Goal: Task Accomplishment & Management: Complete application form

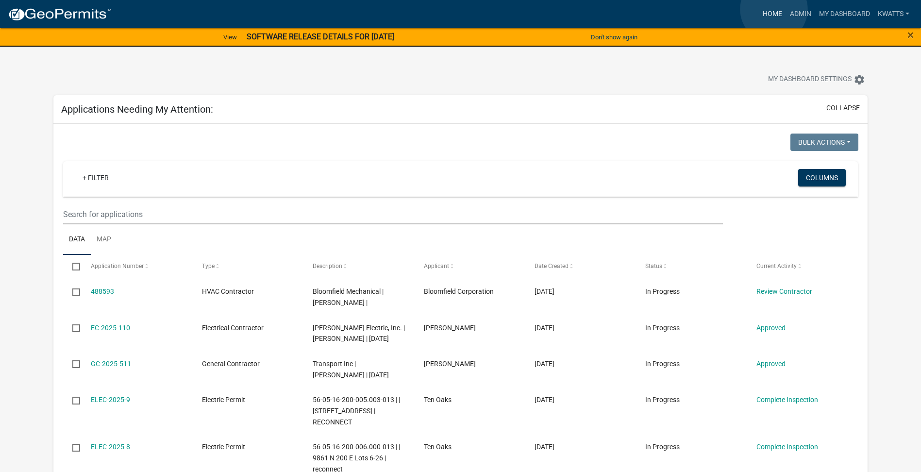
click at [773, 9] on link "Home" at bounding box center [771, 14] width 27 height 18
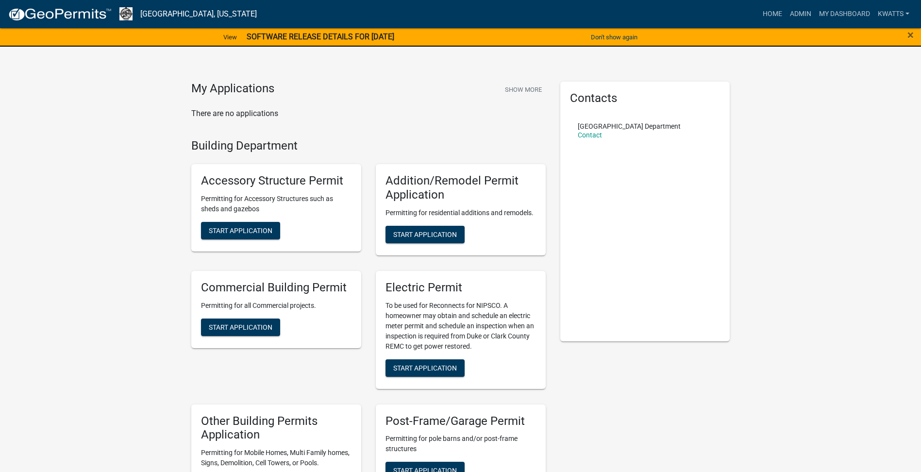
scroll to position [162, 0]
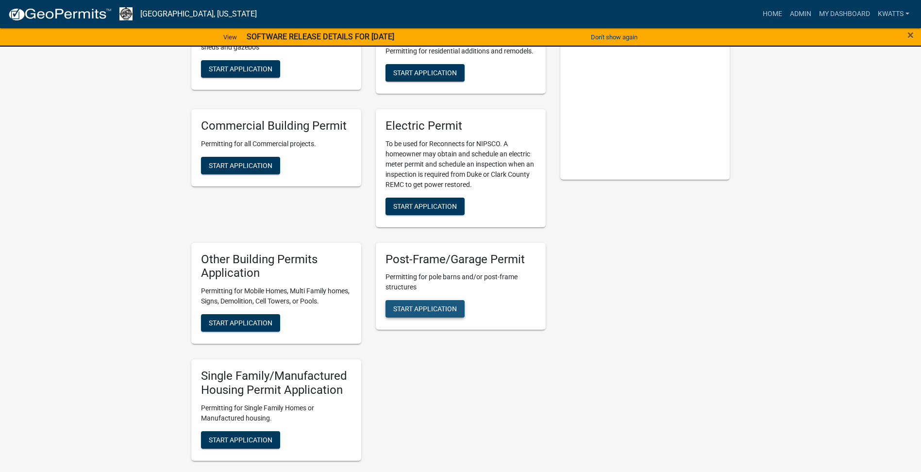
click at [426, 314] on button "Start Application" at bounding box center [424, 308] width 79 height 17
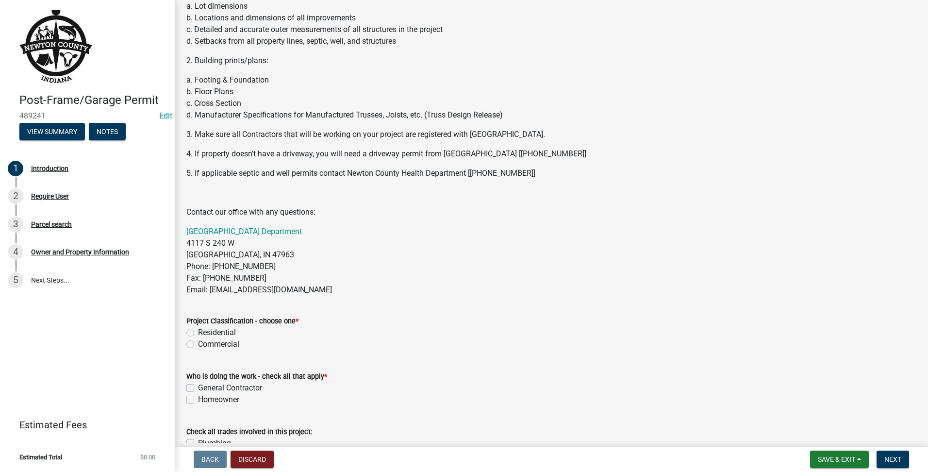
scroll to position [230, 0]
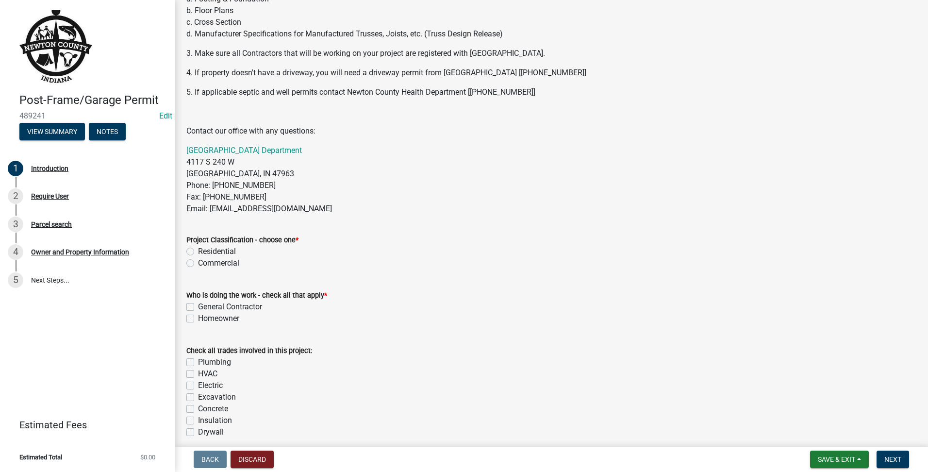
click at [193, 313] on div "Homeowner" at bounding box center [551, 319] width 730 height 12
click at [189, 311] on div "General Contractor" at bounding box center [551, 307] width 730 height 12
click at [198, 309] on label "General Contractor" at bounding box center [230, 307] width 64 height 12
click at [198, 307] on input "General Contractor" at bounding box center [201, 304] width 6 height 6
checkbox input "true"
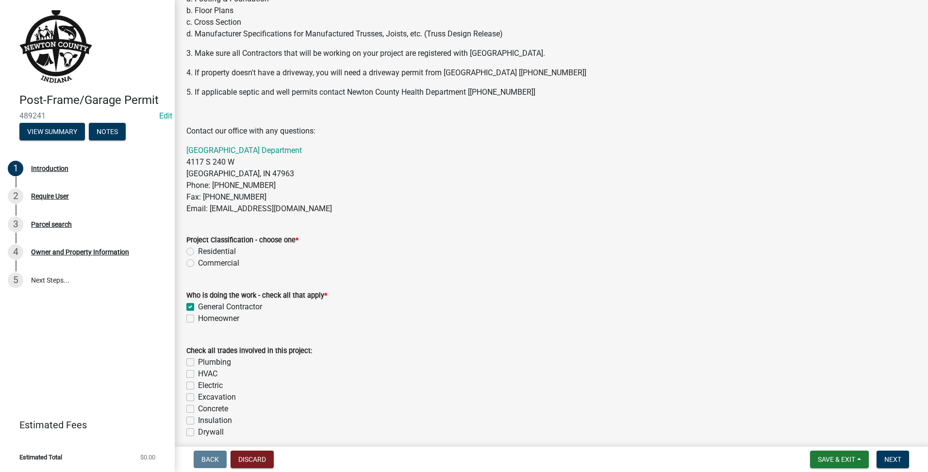
checkbox input "false"
click at [190, 256] on div "Residential" at bounding box center [551, 252] width 730 height 12
click at [198, 250] on label "Residential" at bounding box center [217, 252] width 38 height 12
click at [198, 250] on input "Residential" at bounding box center [201, 249] width 6 height 6
radio input "true"
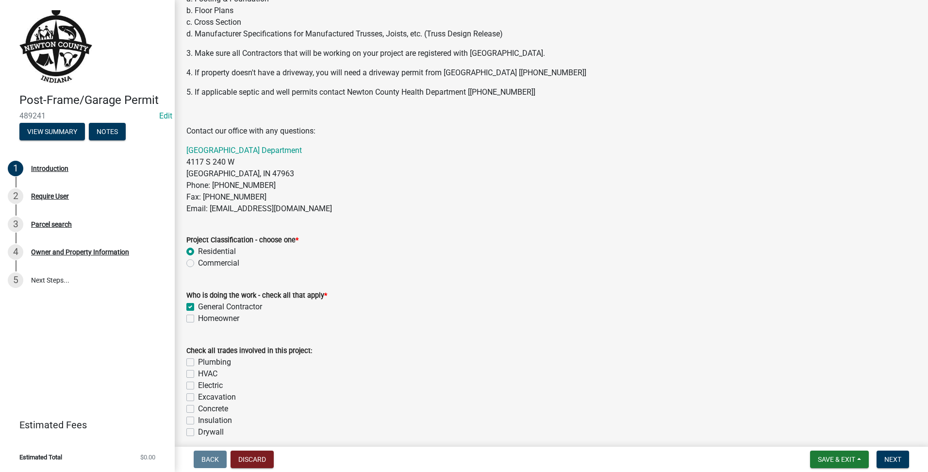
scroll to position [391, 0]
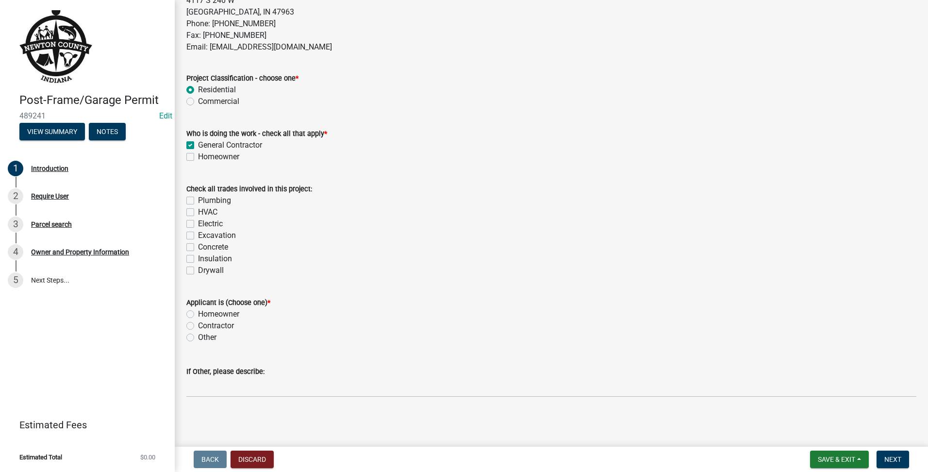
click at [198, 249] on label "Concrete" at bounding box center [213, 247] width 30 height 12
click at [198, 247] on input "Concrete" at bounding box center [201, 244] width 6 height 6
checkbox input "true"
checkbox input "false"
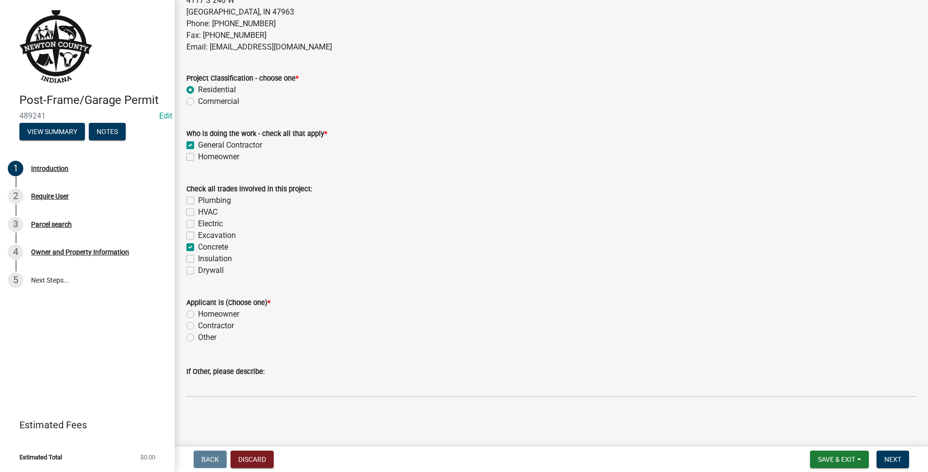
checkbox input "false"
checkbox input "true"
checkbox input "false"
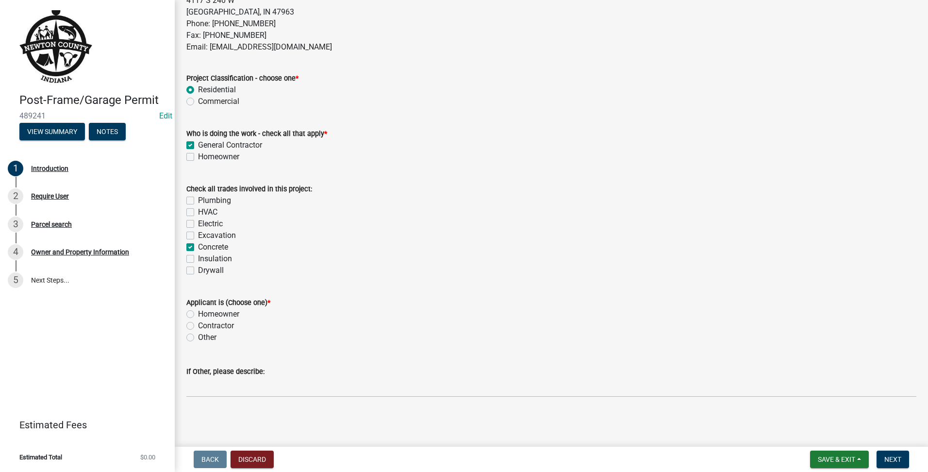
click at [198, 316] on label "Homeowner" at bounding box center [218, 314] width 41 height 12
click at [198, 314] on input "Homeowner" at bounding box center [201, 311] width 6 height 6
radio input "true"
click at [900, 464] on button "Next" at bounding box center [892, 458] width 33 height 17
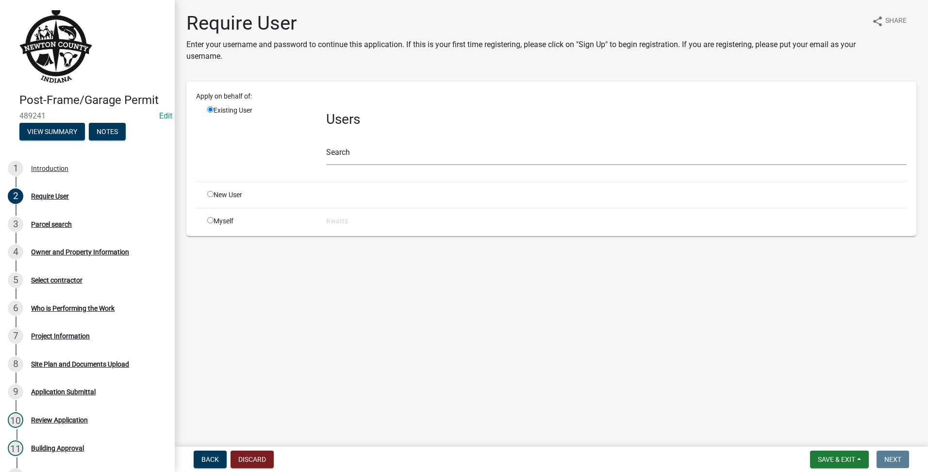
click at [211, 191] on input "radio" at bounding box center [210, 194] width 6 height 6
radio input "true"
radio input "false"
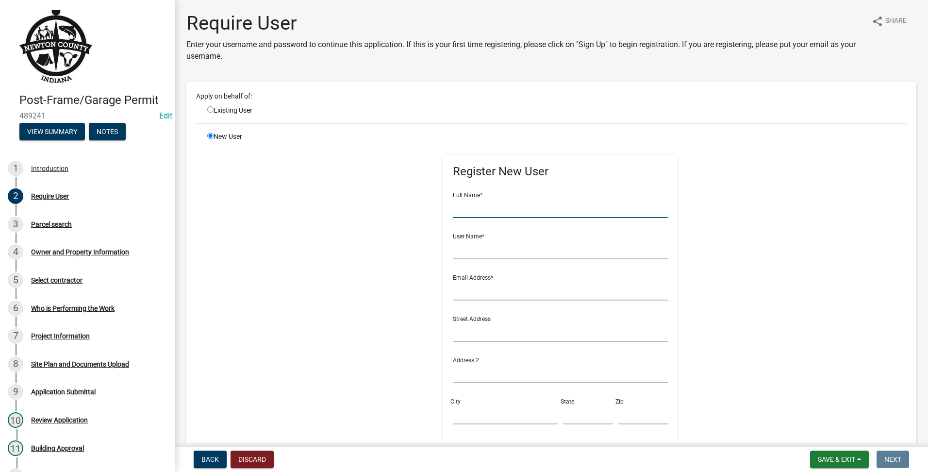
click at [453, 200] on input "text" at bounding box center [560, 208] width 215 height 20
type input "o"
type input "[PERSON_NAME]"
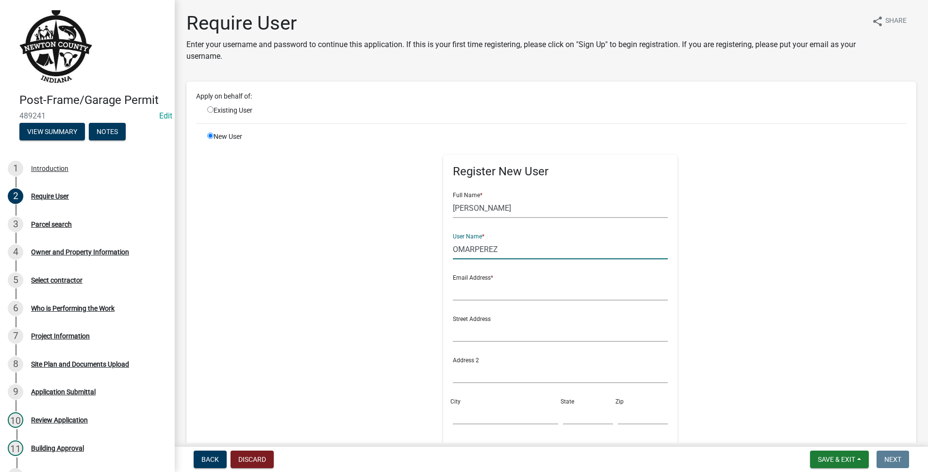
type input "OMARPEREZ"
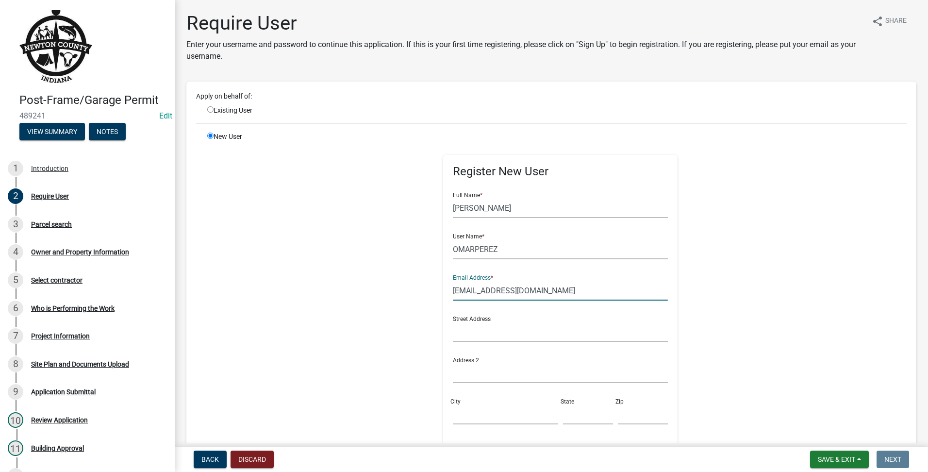
scroll to position [199, 0]
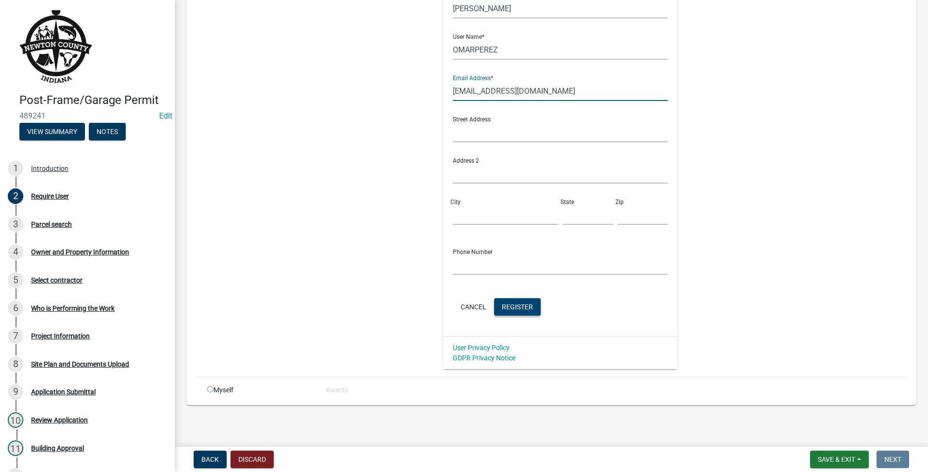
type input "[EMAIL_ADDRESS][DOMAIN_NAME]"
click at [504, 305] on button "Register" at bounding box center [517, 306] width 47 height 17
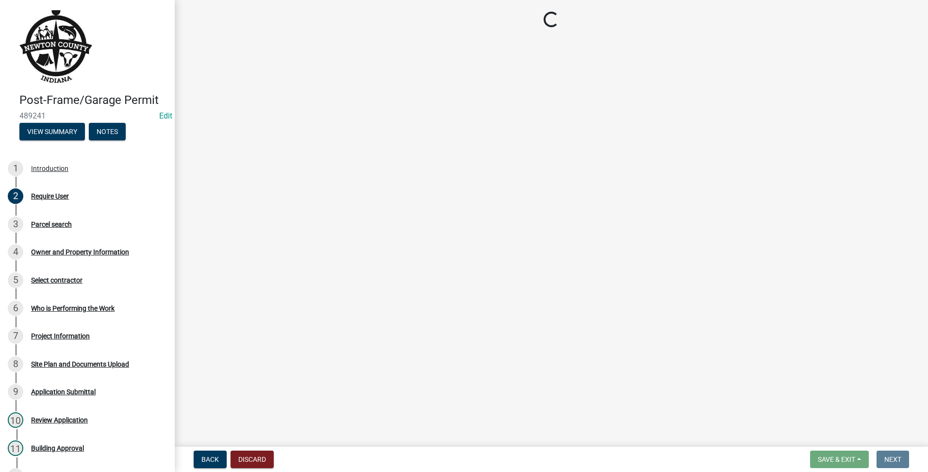
scroll to position [0, 0]
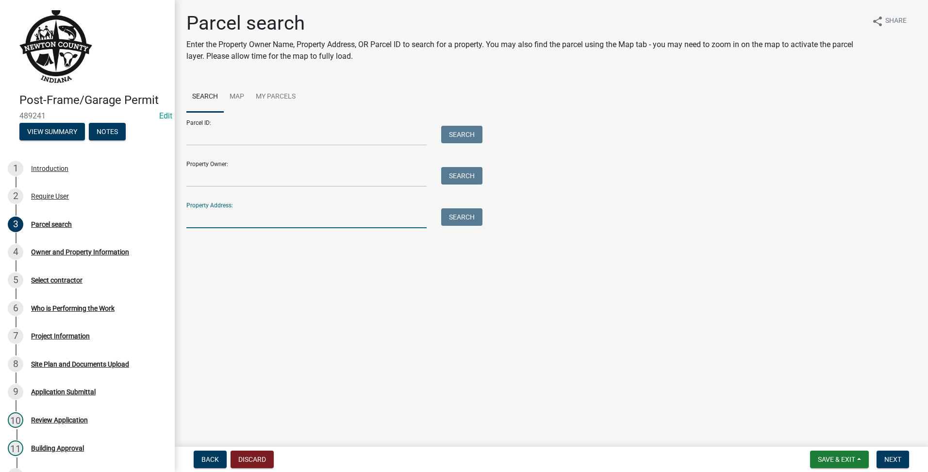
click at [216, 219] on input "Property Address:" at bounding box center [306, 218] width 240 height 20
type input "141 E 79"
click at [469, 219] on button "Search" at bounding box center [461, 216] width 41 height 17
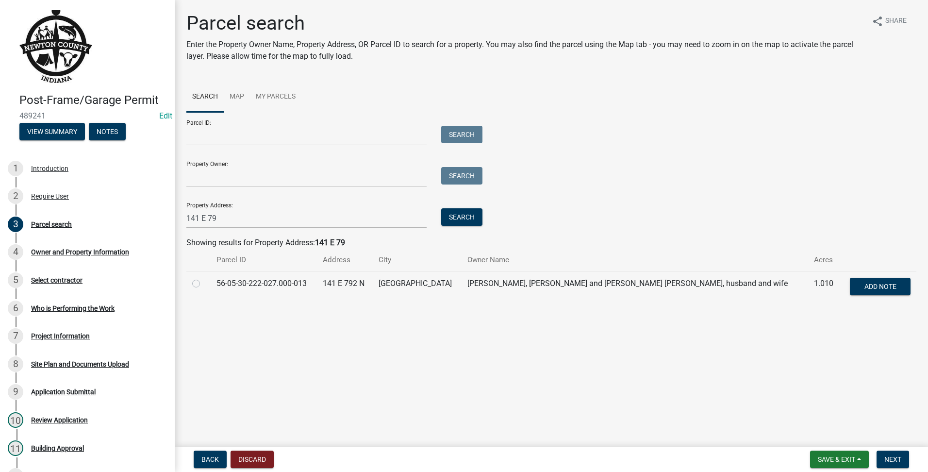
click at [204, 278] on label at bounding box center [204, 278] width 0 height 0
click at [204, 282] on input "radio" at bounding box center [207, 281] width 6 height 6
radio input "true"
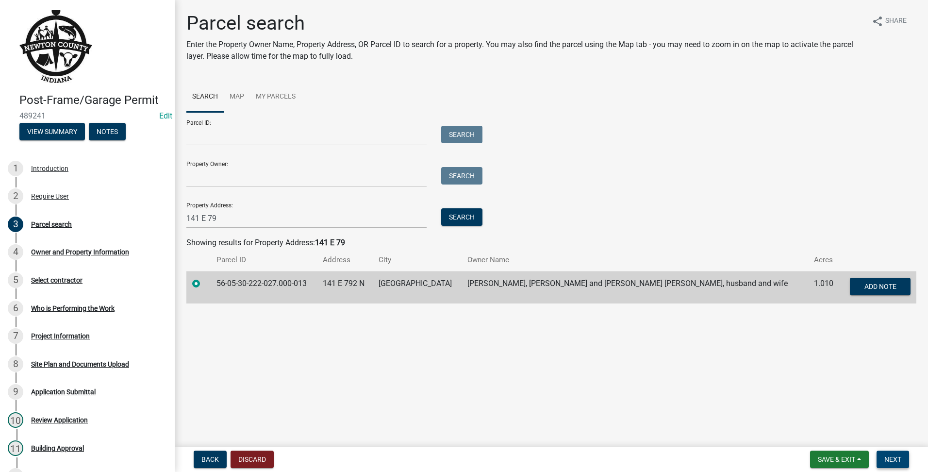
click at [899, 460] on span "Next" at bounding box center [892, 459] width 17 height 8
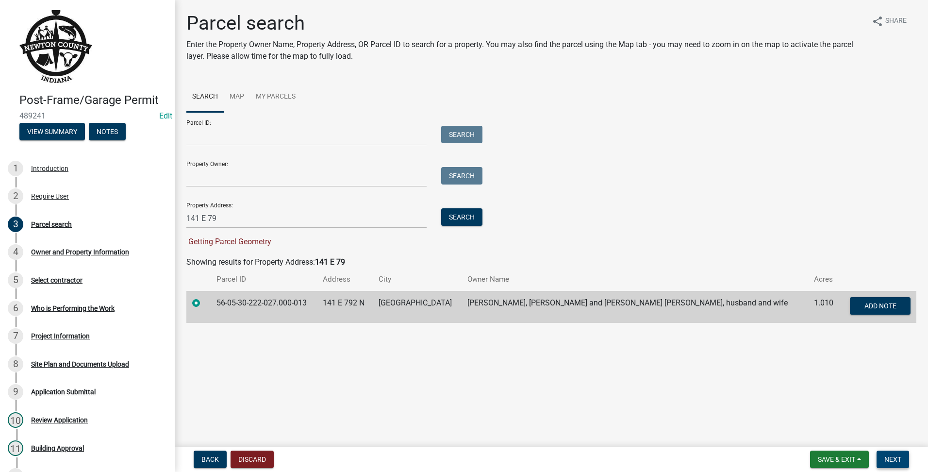
click at [898, 461] on span "Next" at bounding box center [892, 459] width 17 height 8
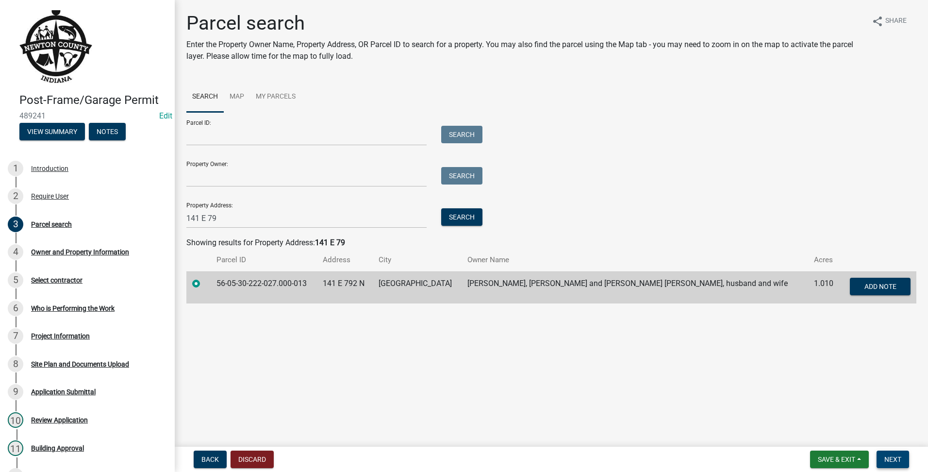
click at [905, 457] on button "Next" at bounding box center [892, 458] width 33 height 17
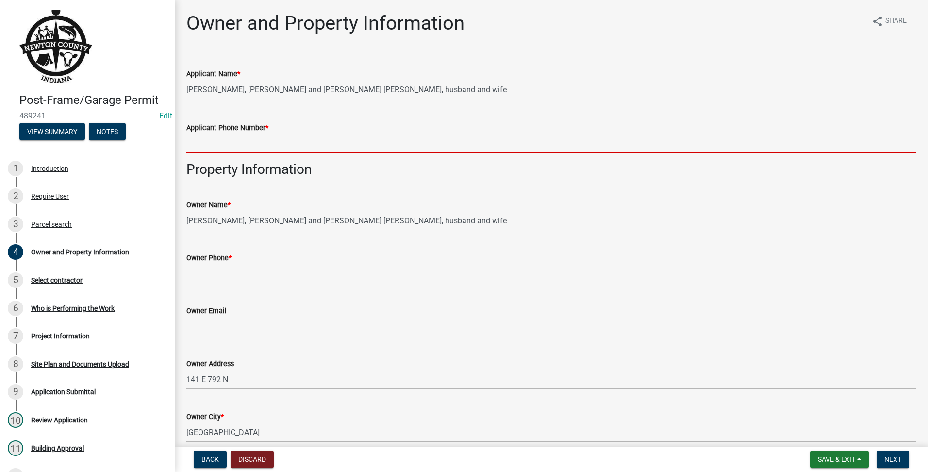
click at [244, 145] on input "Applicant Phone Number *" at bounding box center [551, 143] width 730 height 20
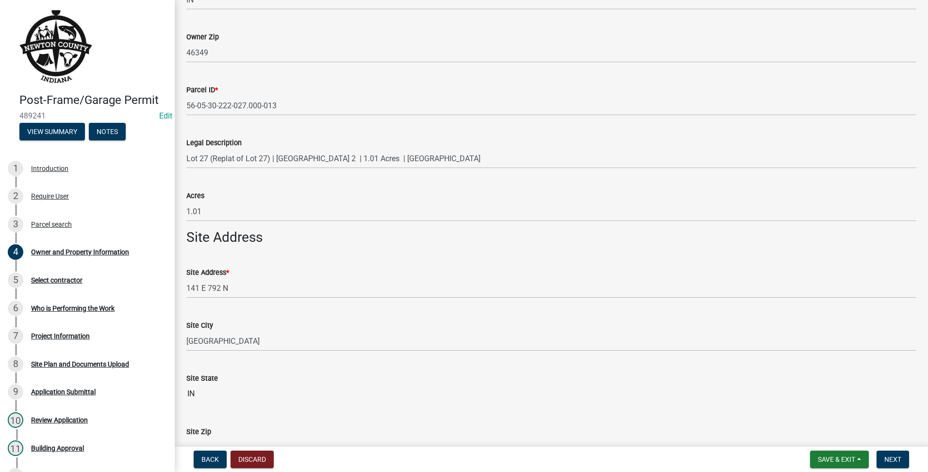
scroll to position [545, 0]
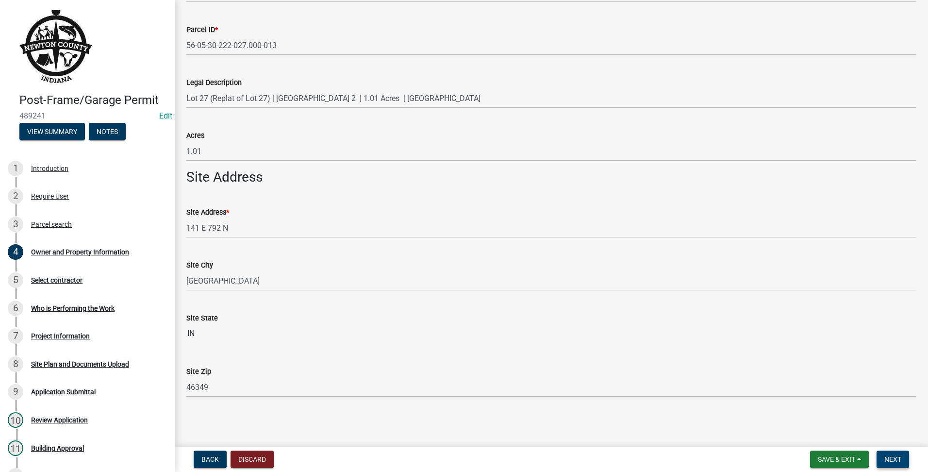
type input "2199737469"
click at [890, 458] on span "Next" at bounding box center [892, 459] width 17 height 8
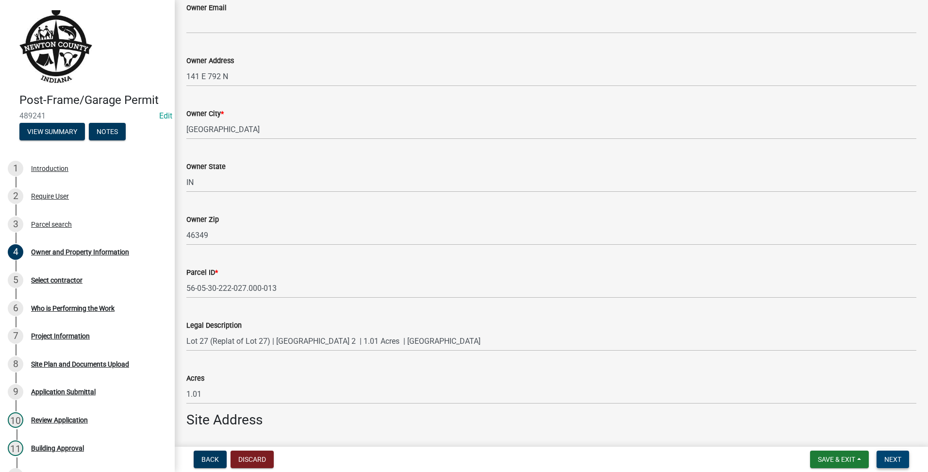
scroll to position [0, 0]
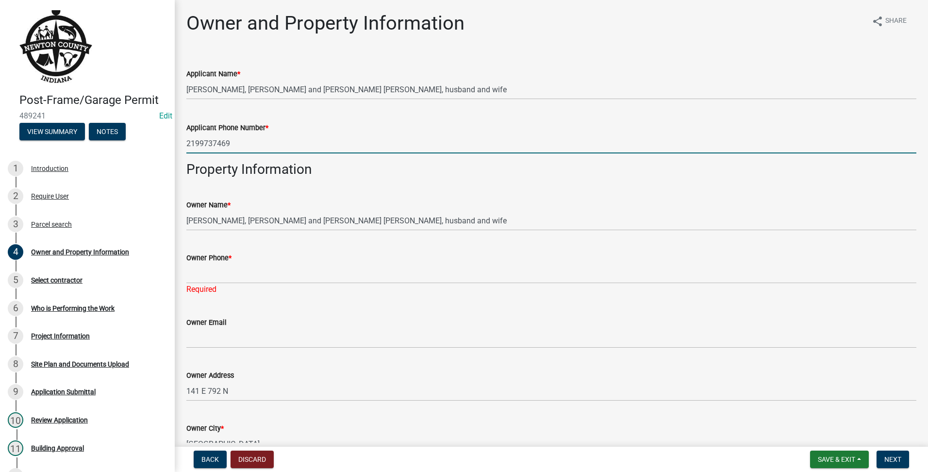
drag, startPoint x: 276, startPoint y: 148, endPoint x: 146, endPoint y: 132, distance: 131.6
click at [146, 132] on div "Post-Frame/Garage Permit 489241 Edit View Summary Notes 1 Introduction 2 Requir…" at bounding box center [464, 236] width 928 height 472
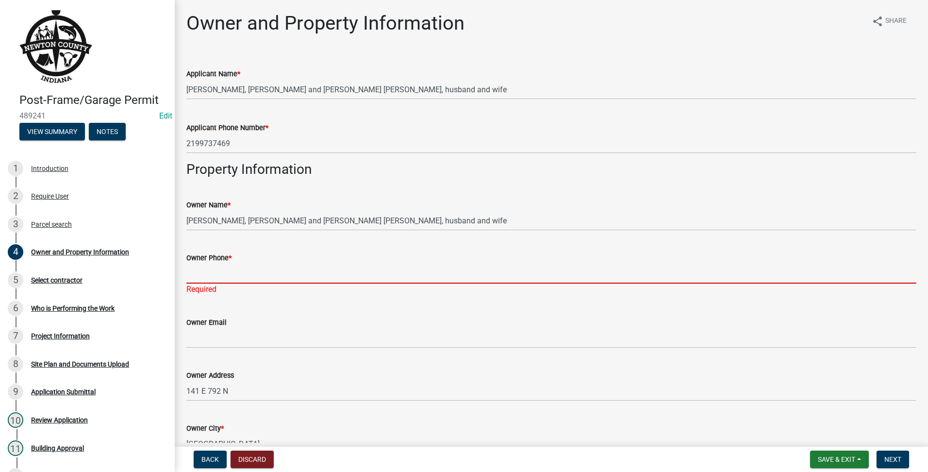
paste input "2199737469"
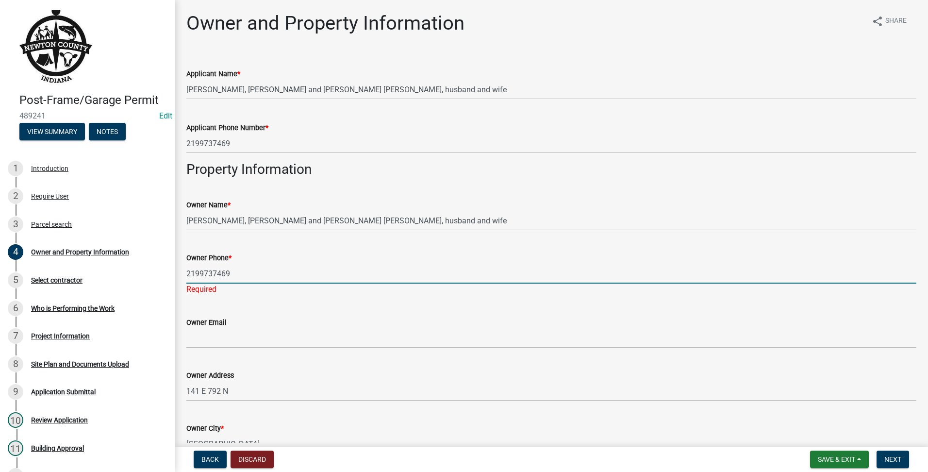
scroll to position [404, 0]
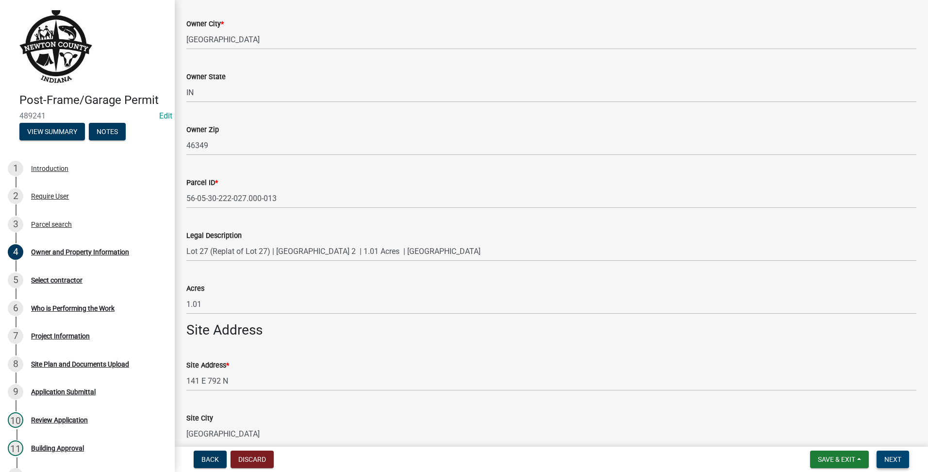
type input "2199737469"
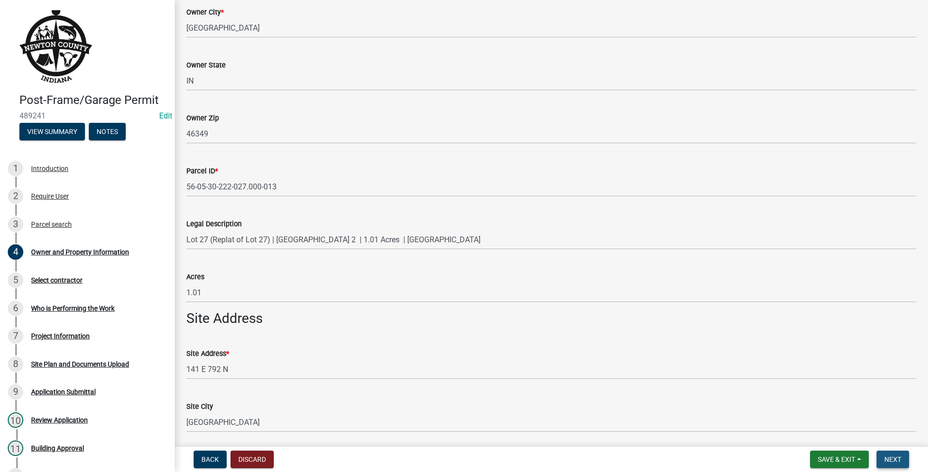
click at [880, 456] on button "Next" at bounding box center [892, 458] width 33 height 17
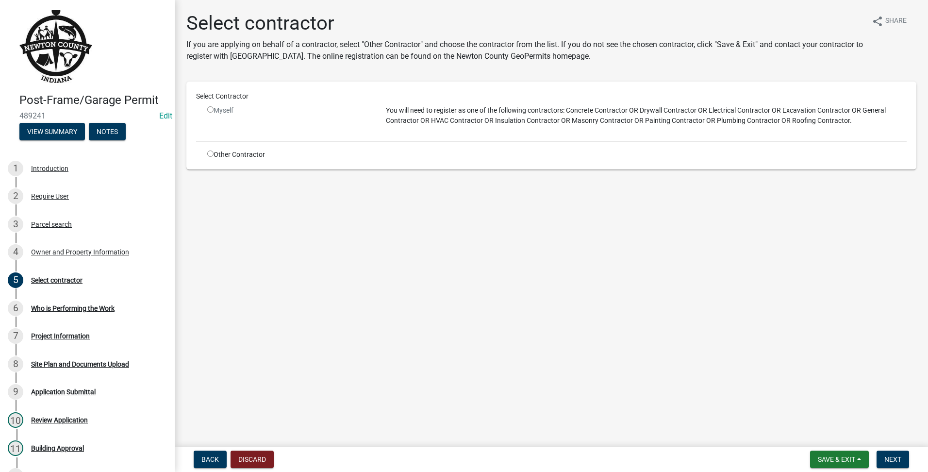
click at [211, 149] on div "Select Contractor Myself You will need to register as one of the following cont…" at bounding box center [551, 125] width 710 height 68
click at [212, 157] on div "Other Contractor" at bounding box center [289, 154] width 179 height 10
click at [207, 152] on input "radio" at bounding box center [210, 153] width 6 height 6
radio input "true"
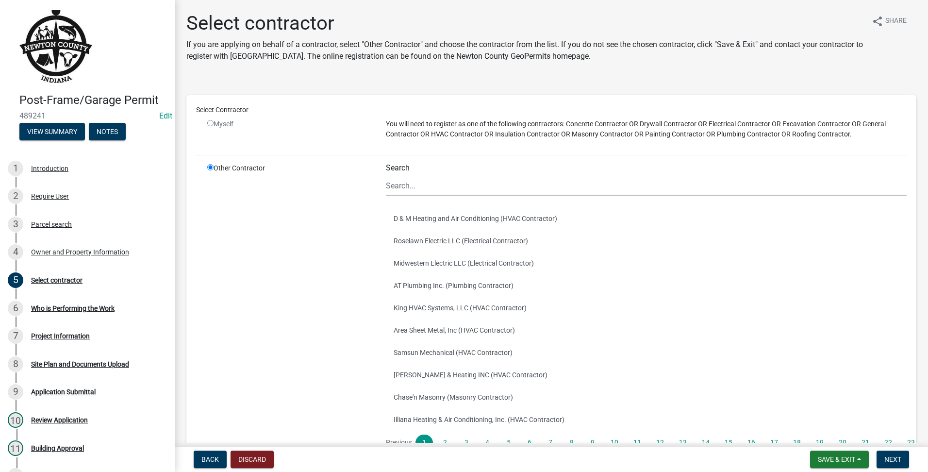
click at [395, 196] on div "Search D & M Heating and Air Conditioning (HVAC Contractor) Roselawn Electric L…" at bounding box center [646, 318] width 521 height 311
click at [402, 183] on input "Search" at bounding box center [646, 186] width 521 height 20
type input "CUSTOM B"
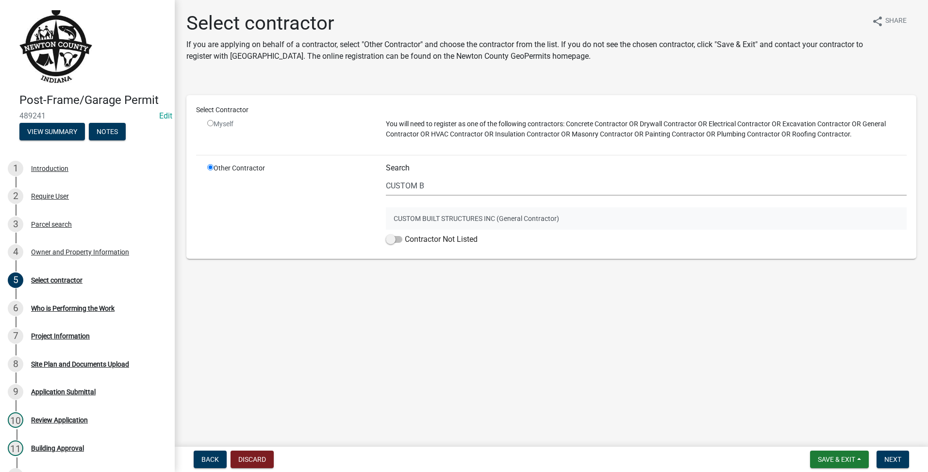
click at [529, 218] on button "CUSTOM BUILT STRUCTURES INC (General Contractor)" at bounding box center [646, 218] width 521 height 22
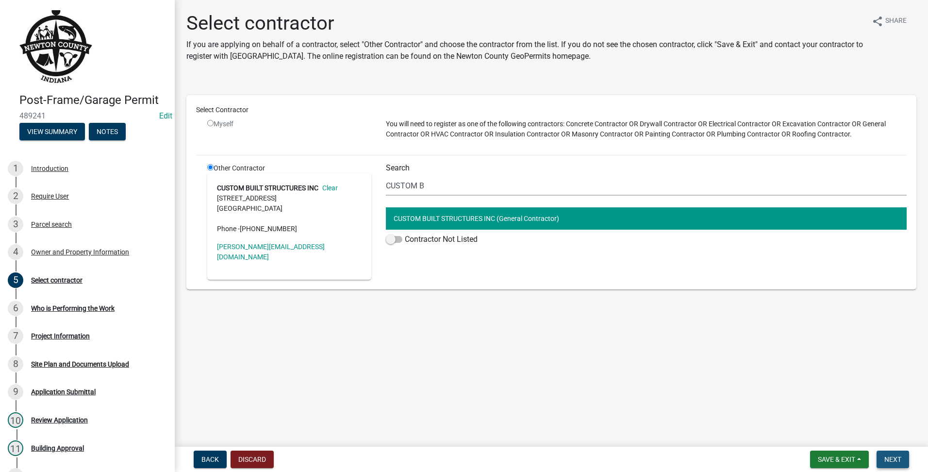
click at [890, 452] on button "Next" at bounding box center [892, 458] width 33 height 17
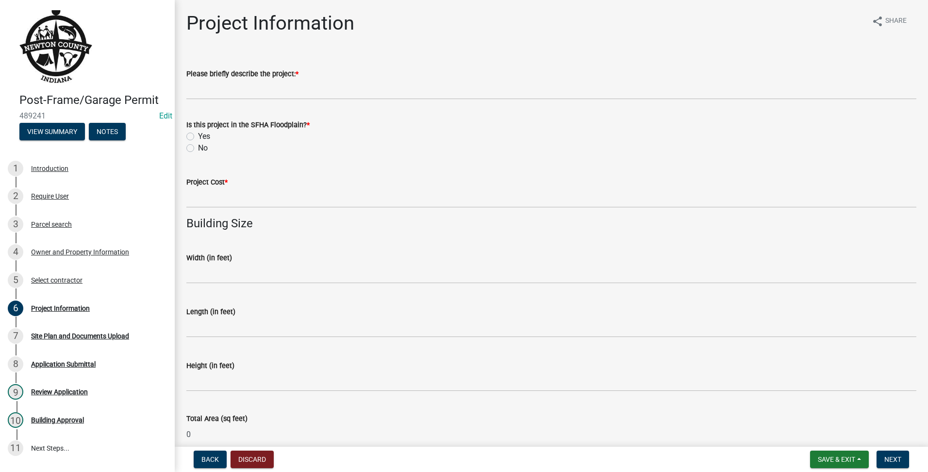
click at [231, 72] on label "Please briefly describe the project: *" at bounding box center [242, 74] width 112 height 7
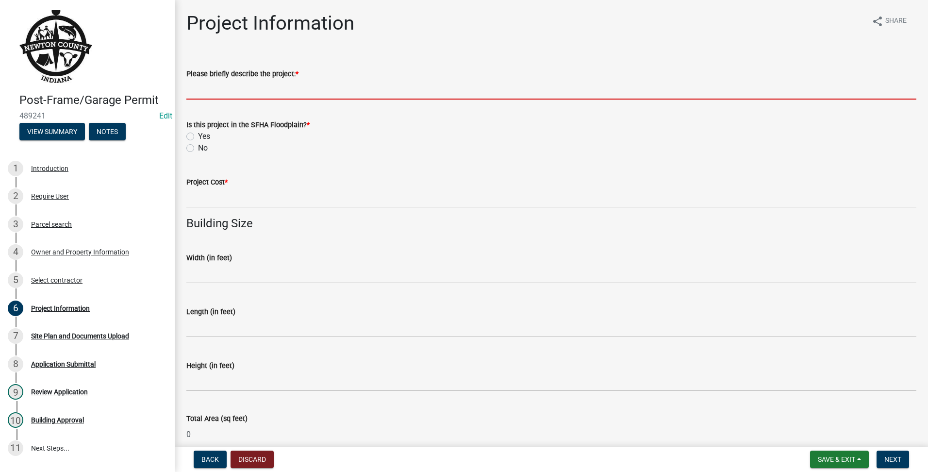
click at [231, 80] on input "Please briefly describe the project: *" at bounding box center [551, 90] width 730 height 20
click at [225, 89] on input "Please briefly describe the project: *" at bounding box center [551, 90] width 730 height 20
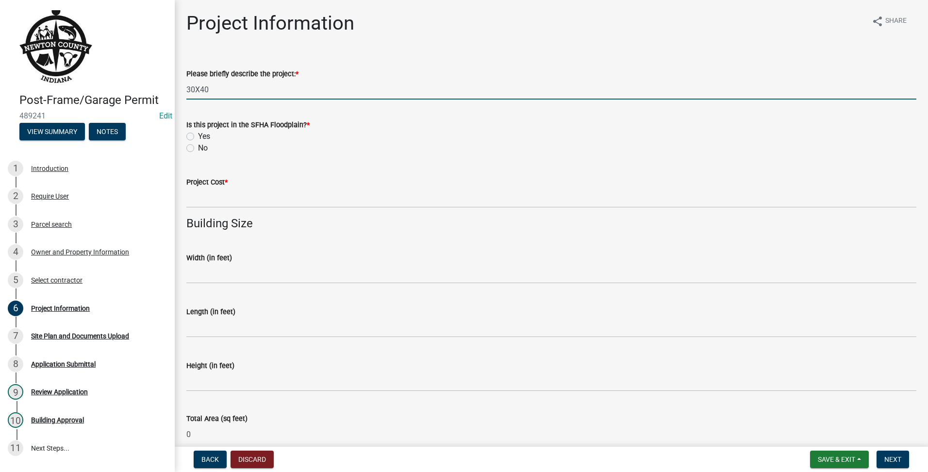
type input "30X40"
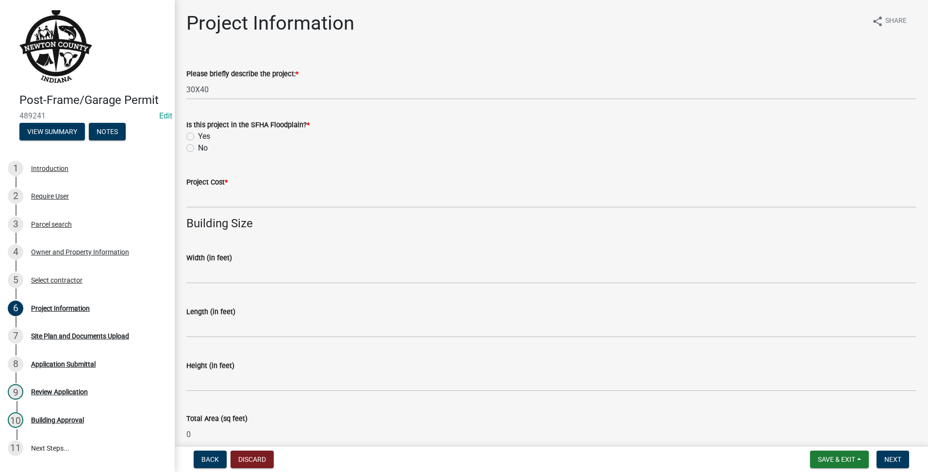
click at [198, 149] on label "No" at bounding box center [203, 148] width 10 height 12
click at [198, 148] on input "No" at bounding box center [201, 145] width 6 height 6
radio input "true"
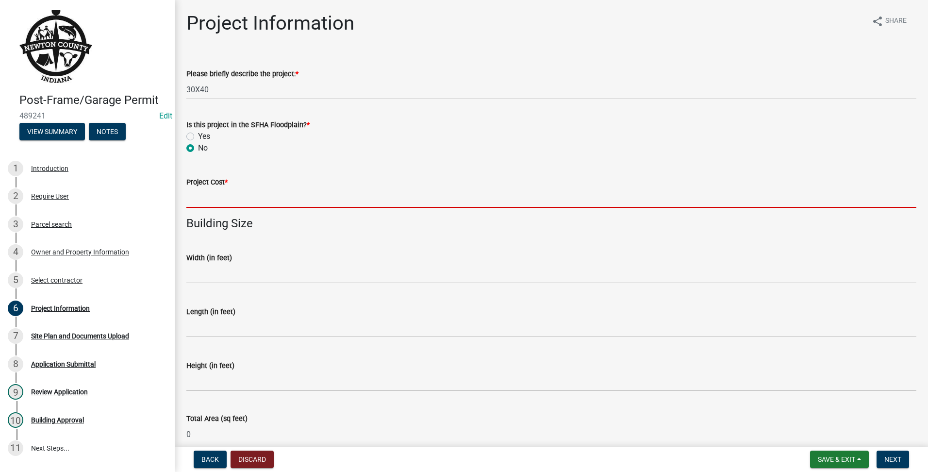
click at [194, 201] on input "text" at bounding box center [551, 198] width 730 height 20
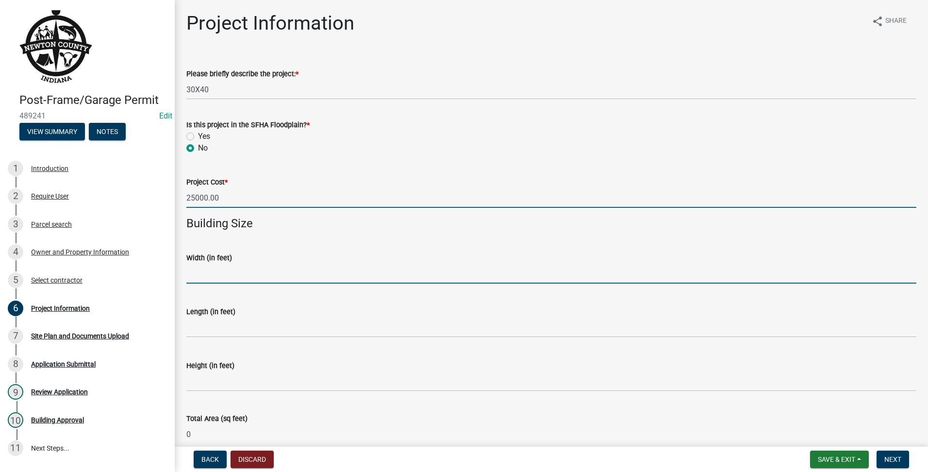
type input "25000"
click at [263, 281] on input "text" at bounding box center [551, 273] width 730 height 20
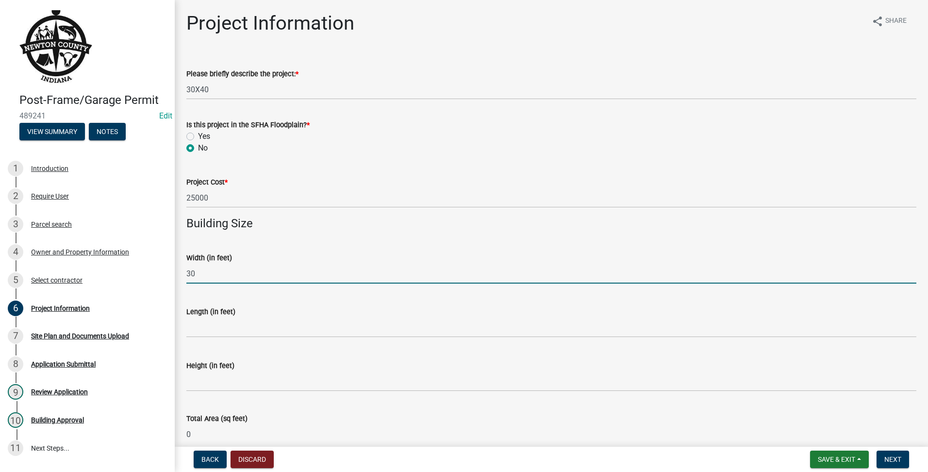
type input "30"
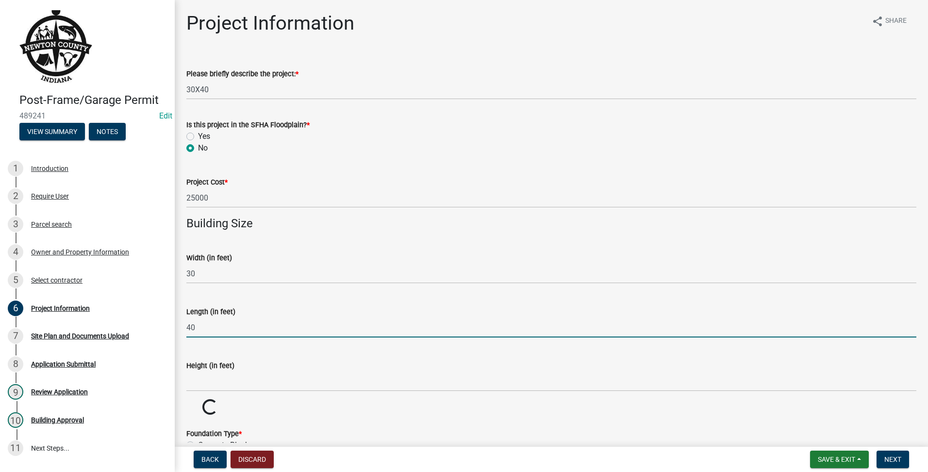
type input "40"
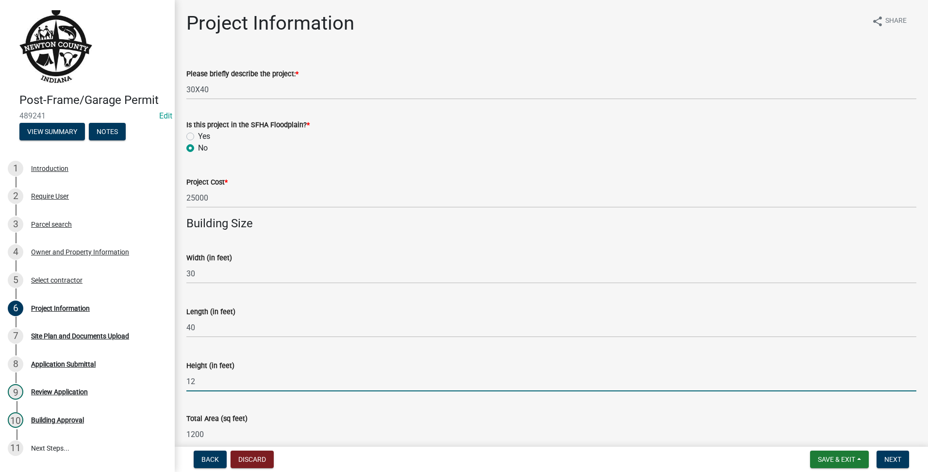
scroll to position [243, 0]
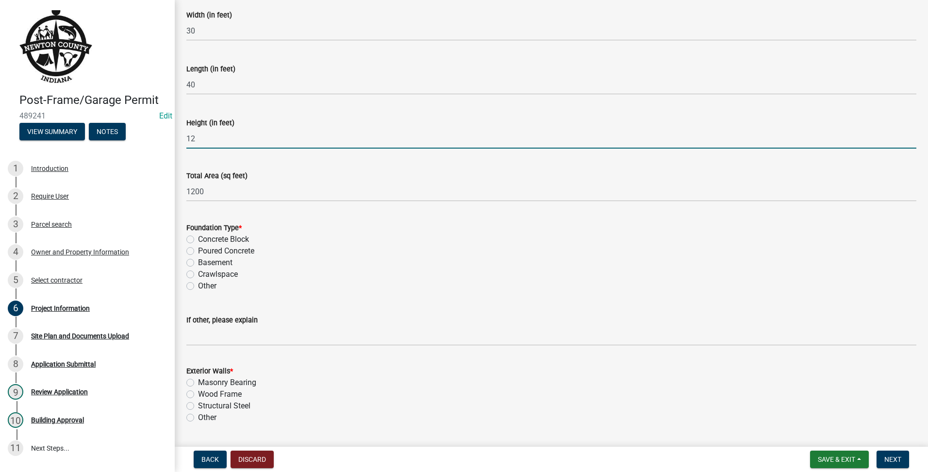
type input "12"
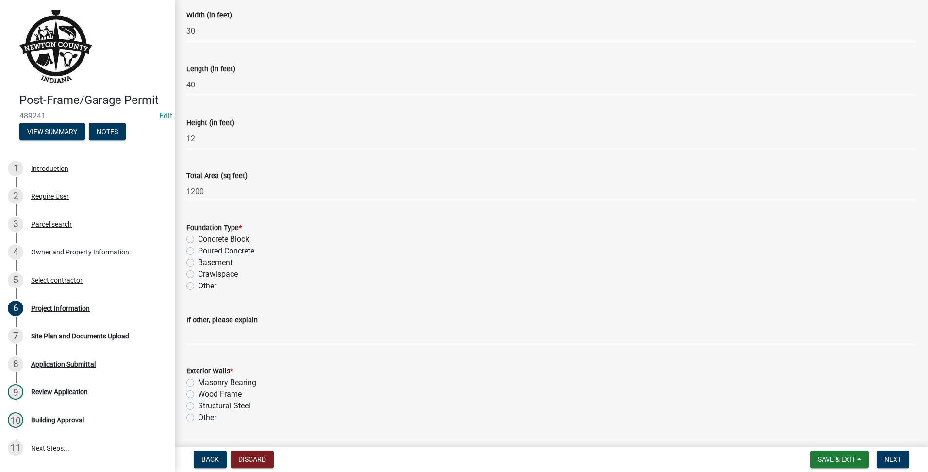
click at [198, 250] on label "Poured Concrete" at bounding box center [226, 251] width 56 height 12
click at [198, 250] on input "Poured Concrete" at bounding box center [201, 248] width 6 height 6
radio input "true"
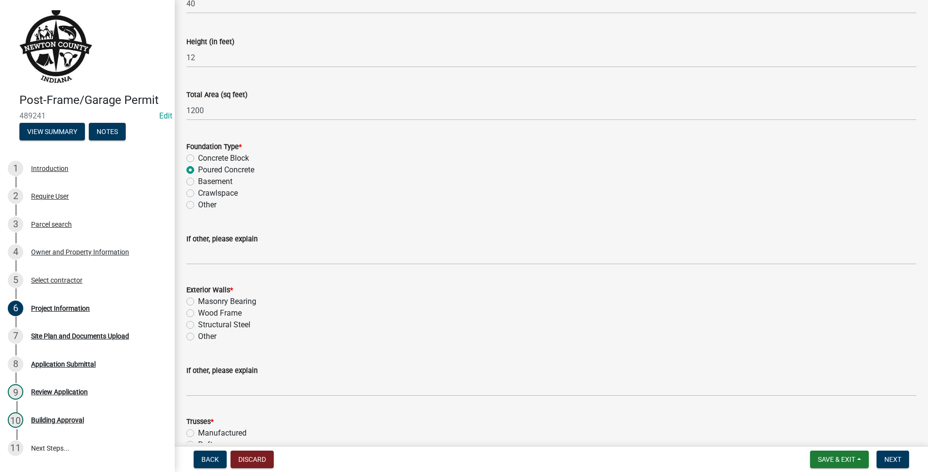
click at [198, 321] on label "Structural Steel" at bounding box center [224, 325] width 52 height 12
click at [198, 321] on input "Structural Steel" at bounding box center [201, 322] width 6 height 6
radio input "true"
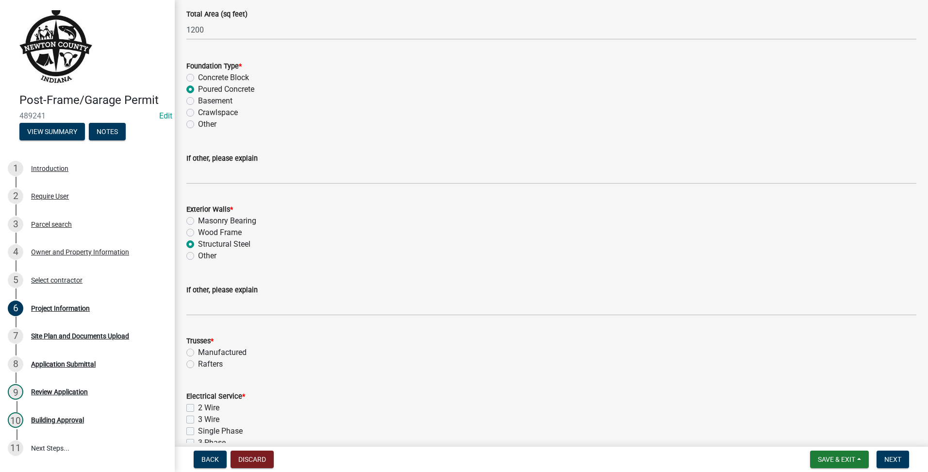
click at [198, 362] on label "Rafters" at bounding box center [210, 364] width 25 height 12
click at [198, 362] on input "Rafters" at bounding box center [201, 361] width 6 height 6
radio input "true"
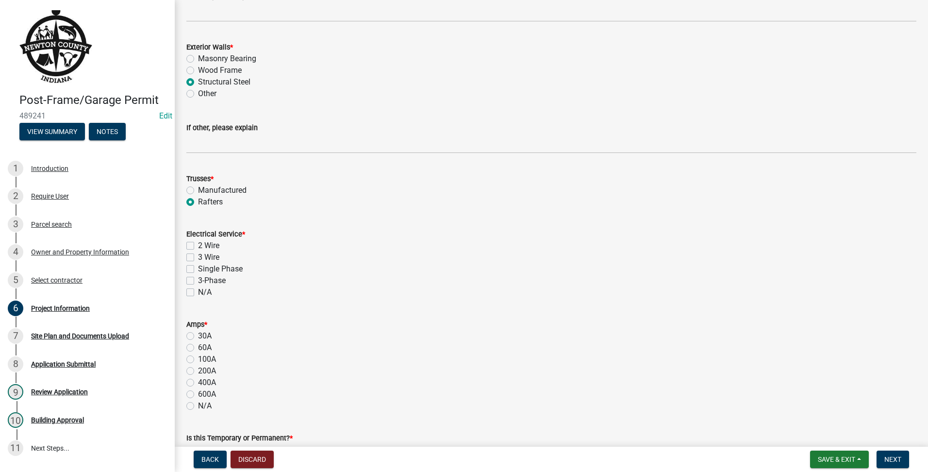
click at [198, 293] on label "N/A" at bounding box center [205, 292] width 14 height 12
click at [198, 293] on input "N/A" at bounding box center [201, 289] width 6 height 6
checkbox input "true"
checkbox input "false"
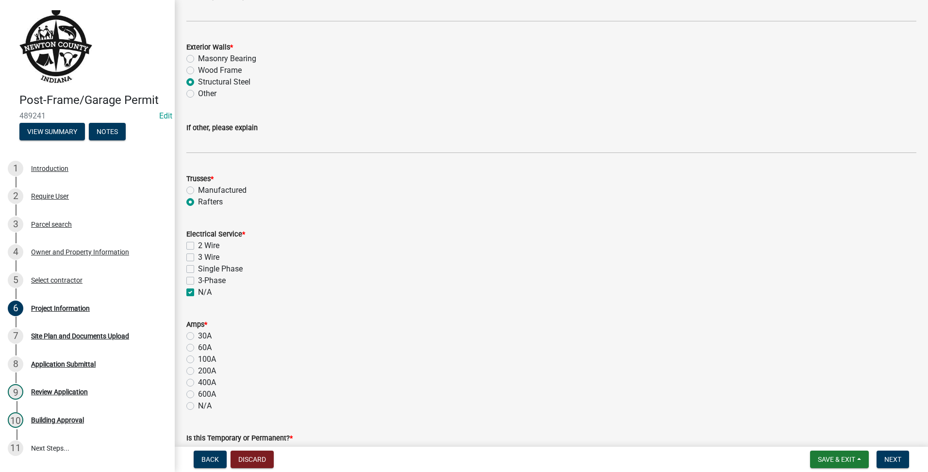
checkbox input "false"
checkbox input "true"
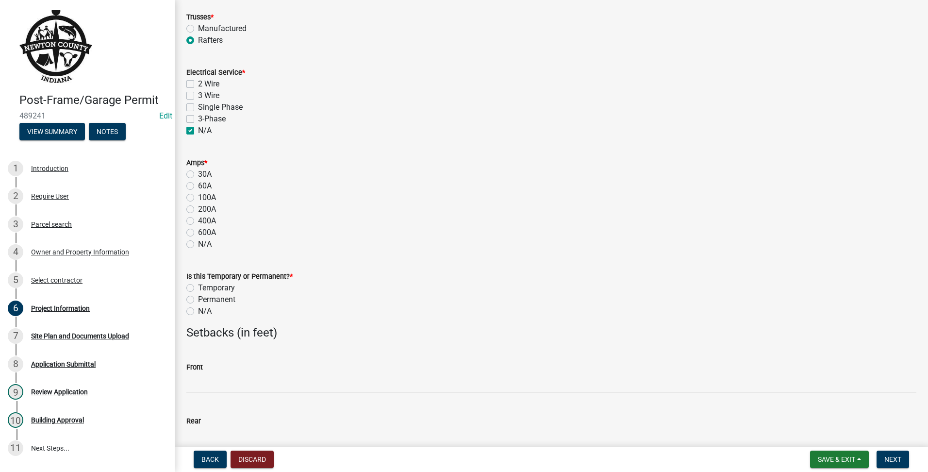
click at [194, 241] on div "N/A" at bounding box center [551, 244] width 730 height 12
click at [198, 242] on label "N/A" at bounding box center [205, 244] width 14 height 12
click at [198, 242] on input "N/A" at bounding box center [201, 241] width 6 height 6
radio input "true"
click at [193, 305] on div "N/A" at bounding box center [551, 311] width 730 height 12
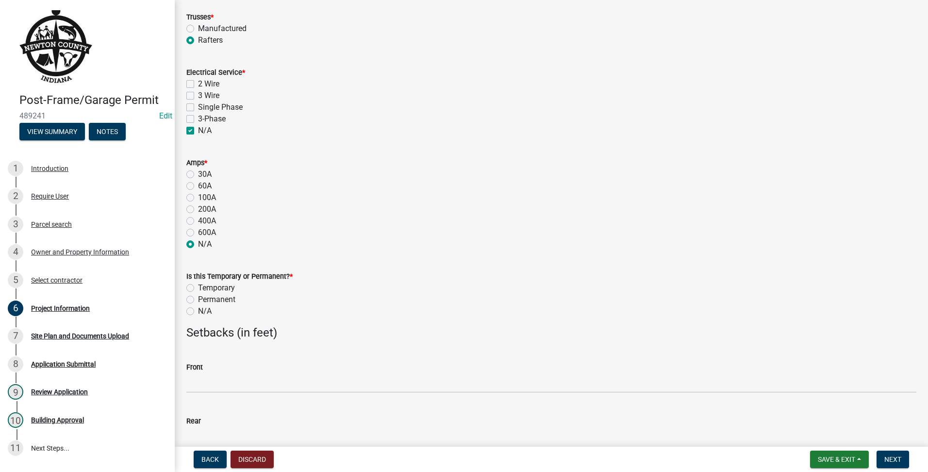
click at [198, 310] on label "N/A" at bounding box center [205, 311] width 14 height 12
click at [198, 310] on input "N/A" at bounding box center [201, 308] width 6 height 6
radio input "true"
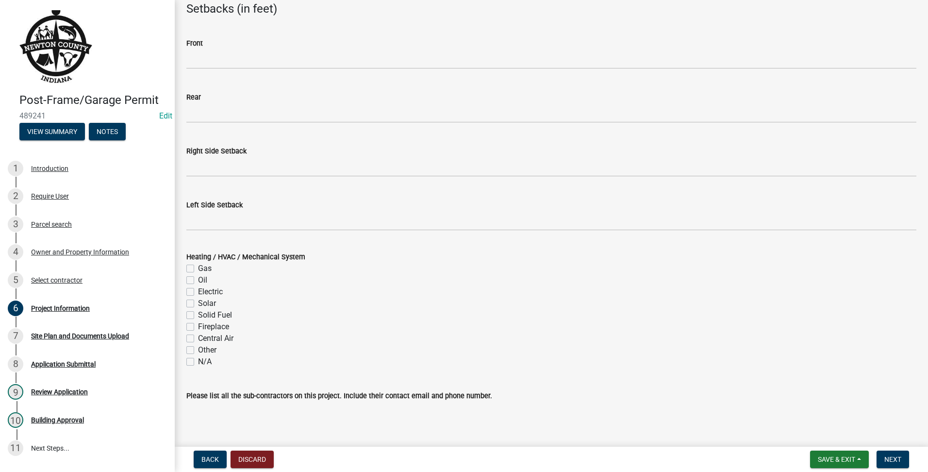
scroll to position [1102, 0]
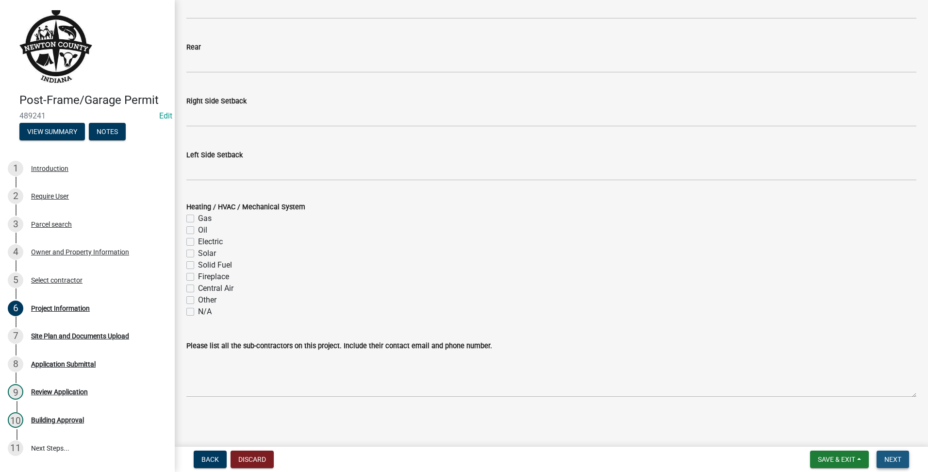
click at [888, 456] on span "Next" at bounding box center [892, 459] width 17 height 8
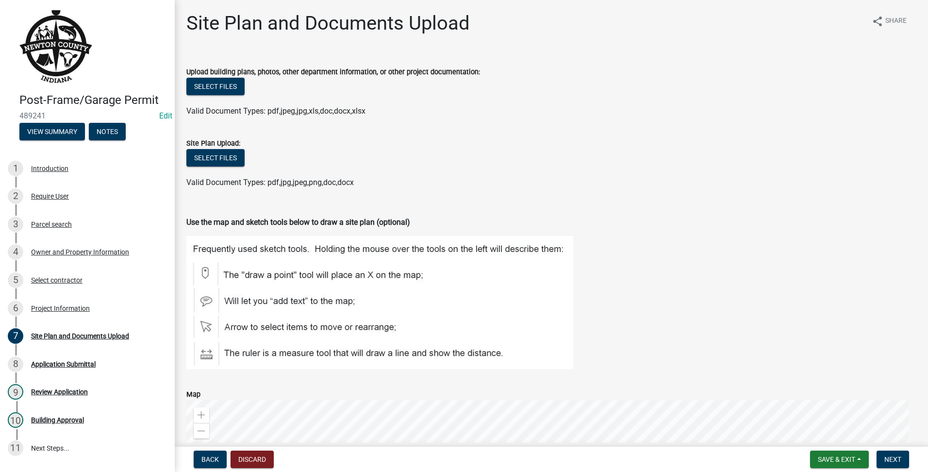
scroll to position [247, 0]
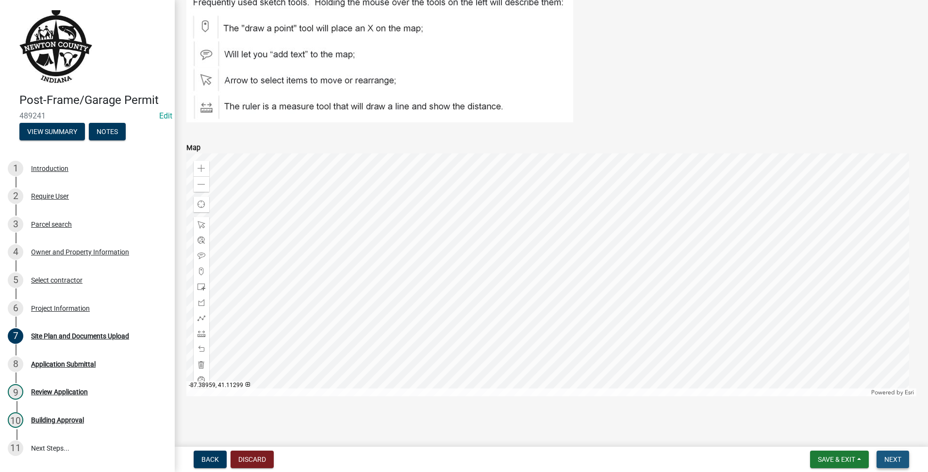
click at [892, 454] on button "Next" at bounding box center [892, 458] width 33 height 17
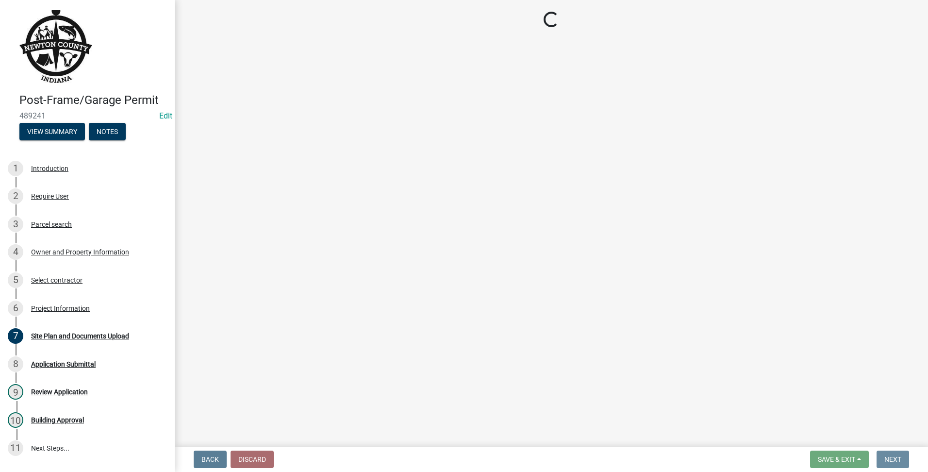
scroll to position [0, 0]
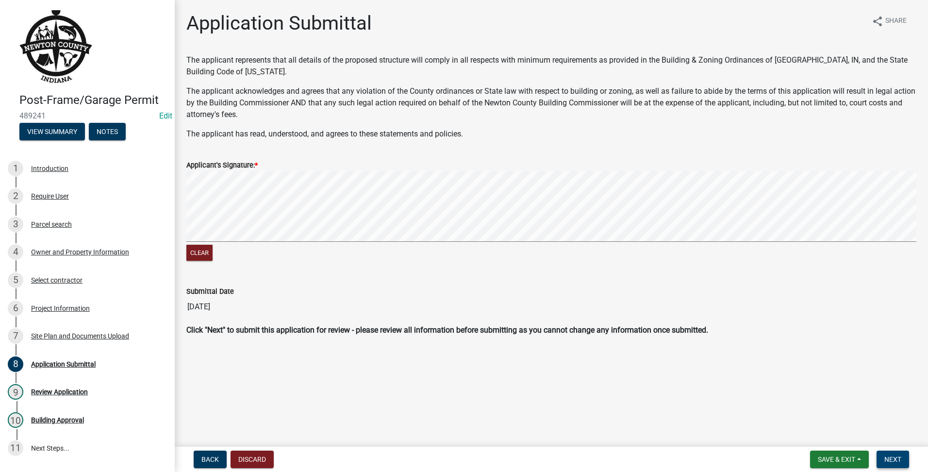
click at [891, 462] on span "Next" at bounding box center [892, 459] width 17 height 8
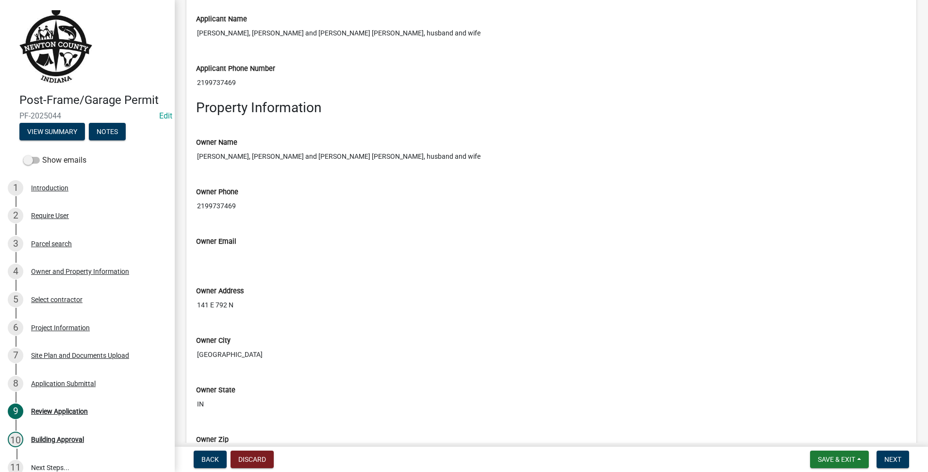
scroll to position [1456, 0]
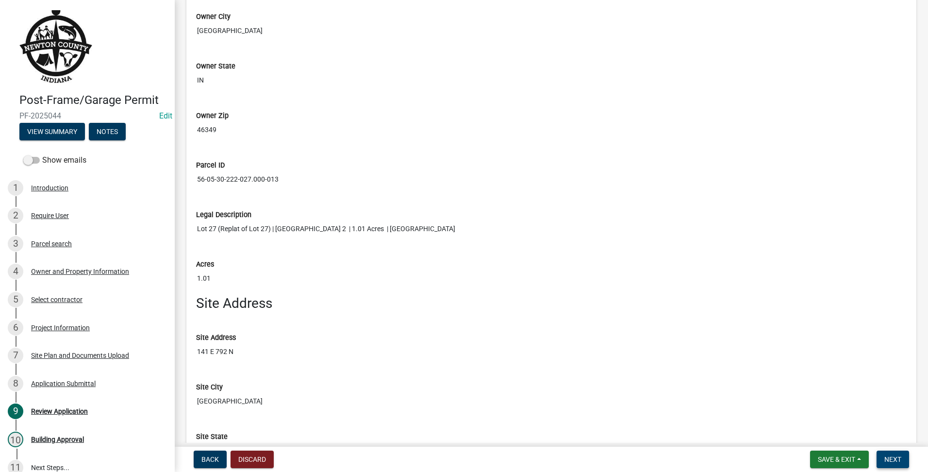
click at [888, 462] on span "Next" at bounding box center [892, 459] width 17 height 8
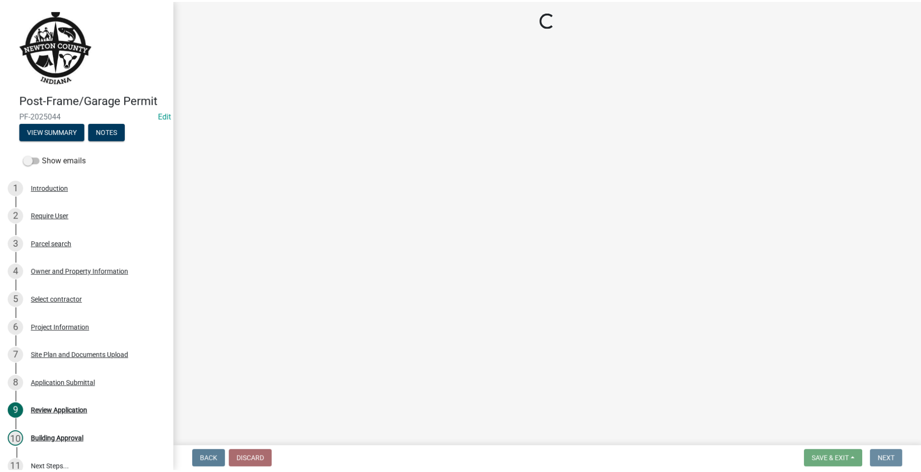
scroll to position [0, 0]
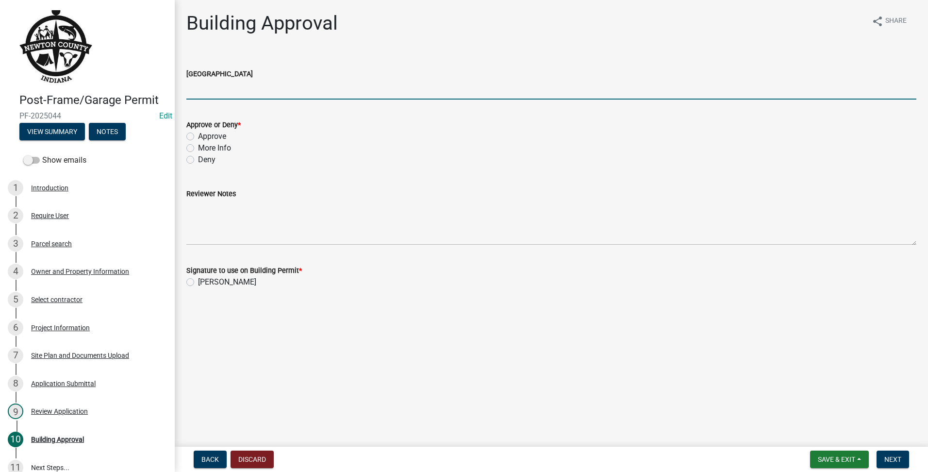
click at [234, 85] on input "[GEOGRAPHIC_DATA]" at bounding box center [551, 90] width 730 height 20
type input "AG"
click at [198, 136] on label "Approve" at bounding box center [212, 137] width 28 height 12
click at [198, 136] on input "Approve" at bounding box center [201, 134] width 6 height 6
radio input "true"
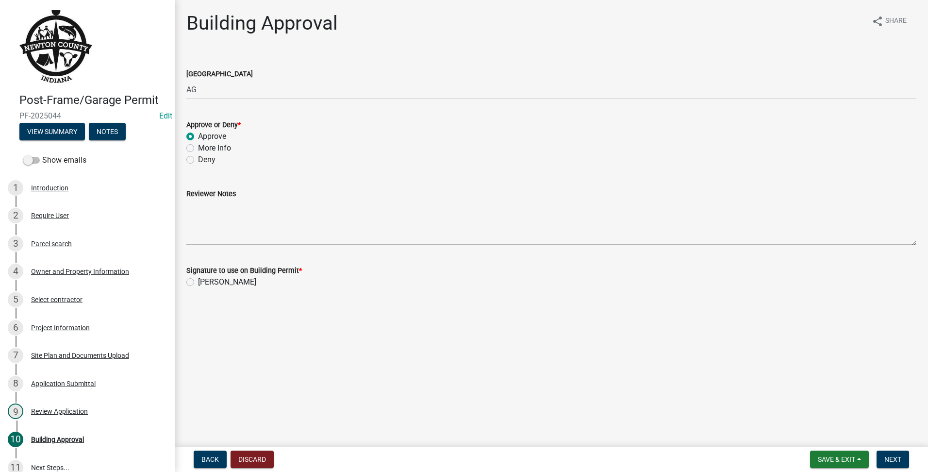
click at [198, 280] on label "[PERSON_NAME]" at bounding box center [227, 282] width 58 height 12
click at [198, 280] on input "[PERSON_NAME]" at bounding box center [201, 279] width 6 height 6
radio input "true"
click at [891, 464] on button "Next" at bounding box center [892, 458] width 33 height 17
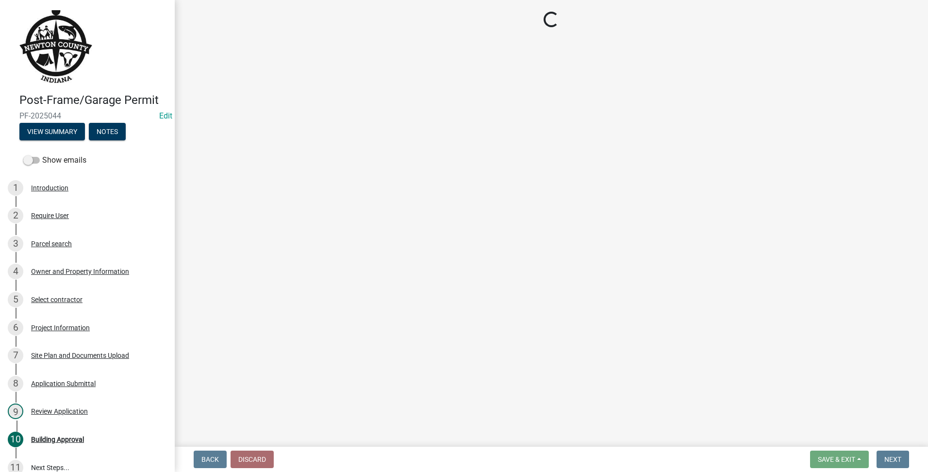
drag, startPoint x: 891, startPoint y: 464, endPoint x: 927, endPoint y: 75, distance: 390.3
click at [920, 75] on main "Loading..." at bounding box center [551, 221] width 753 height 443
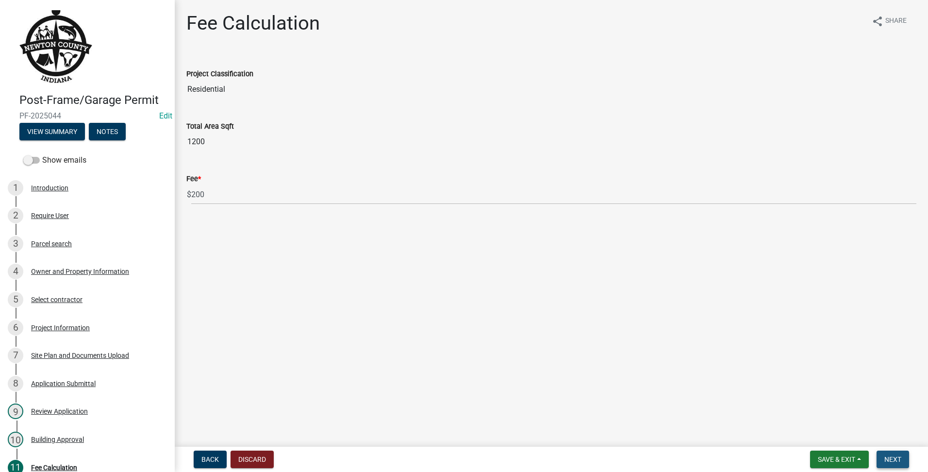
click at [907, 455] on button "Next" at bounding box center [892, 458] width 33 height 17
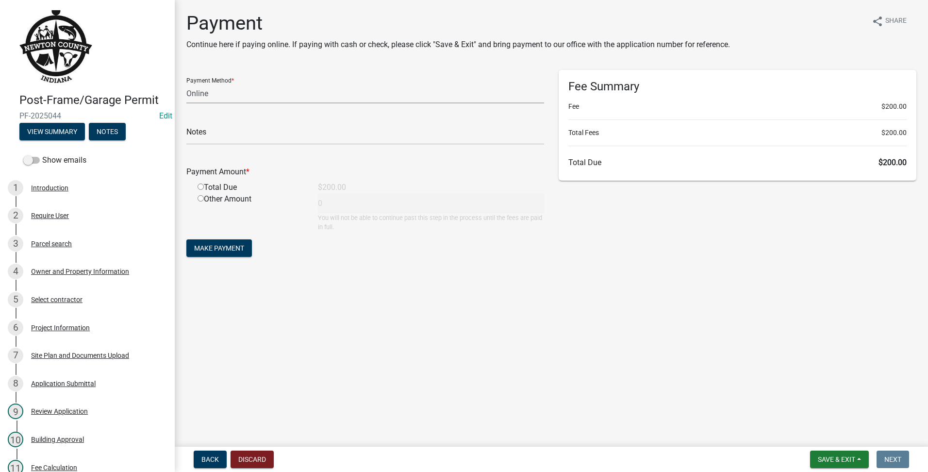
click at [385, 83] on select "Credit Card POS Check Cash Online" at bounding box center [365, 93] width 358 height 20
select select "1: 0"
click at [186, 83] on select "Credit Card POS Check Cash Online" at bounding box center [365, 93] width 358 height 20
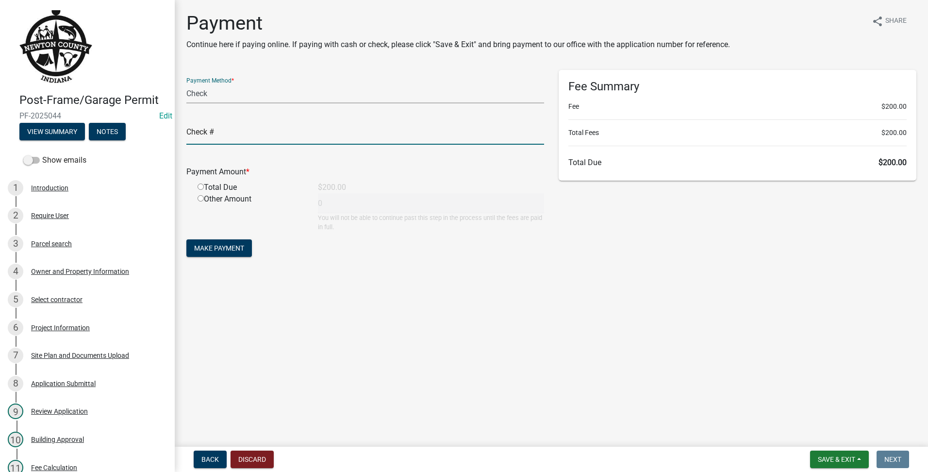
click at [337, 127] on input "text" at bounding box center [365, 135] width 358 height 20
type input "1031"
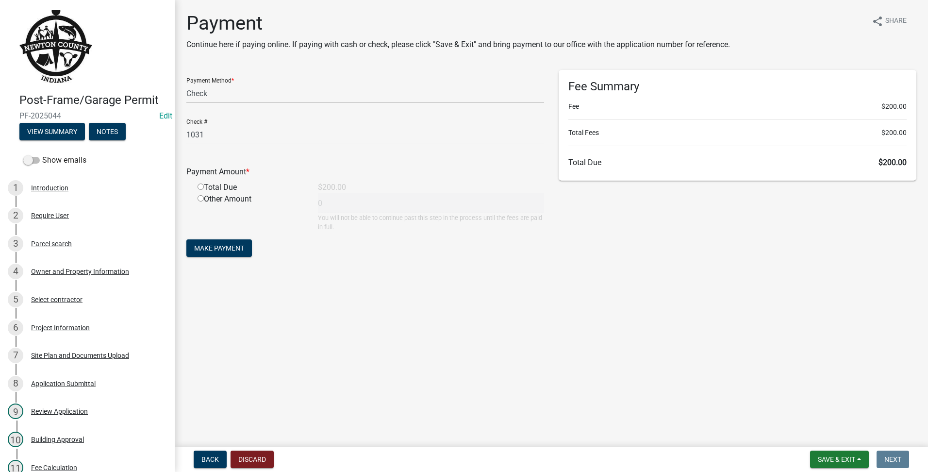
click at [200, 187] on input "radio" at bounding box center [200, 186] width 6 height 6
radio input "true"
type input "200"
click at [223, 244] on span "Make Payment" at bounding box center [219, 248] width 50 height 8
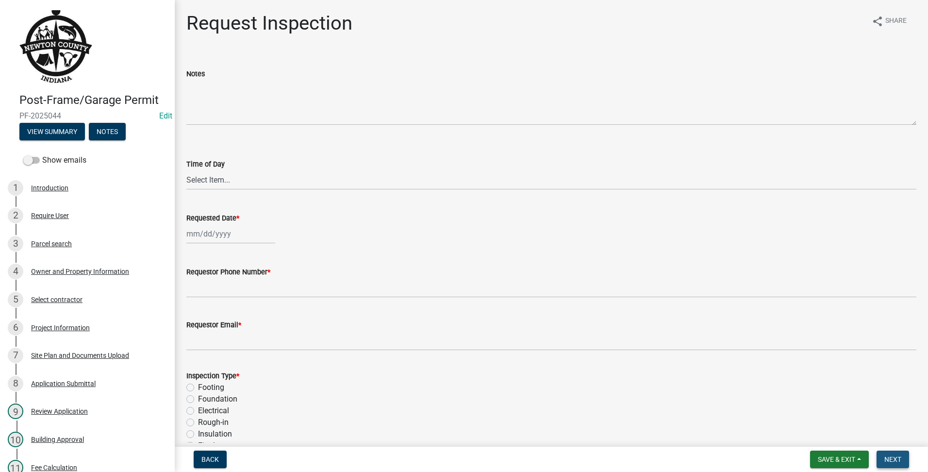
click at [896, 466] on button "Next" at bounding box center [892, 458] width 33 height 17
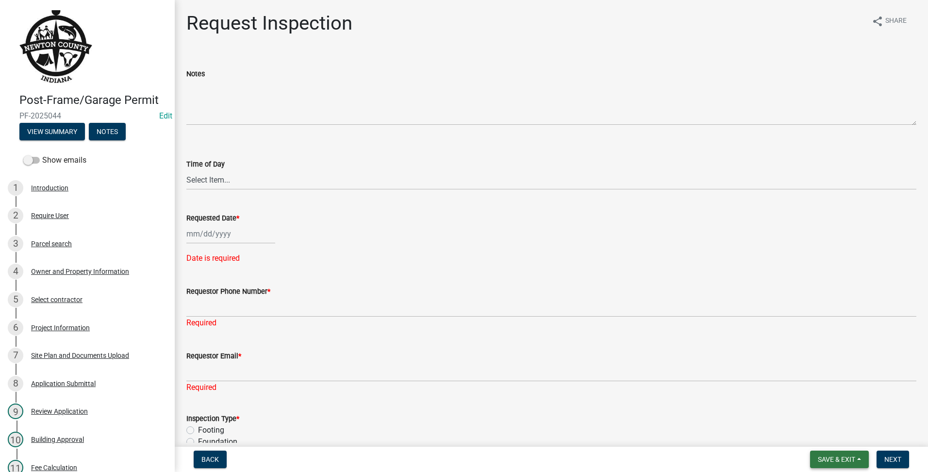
click at [843, 456] on span "Save & Exit" at bounding box center [836, 459] width 37 height 8
click at [827, 433] on button "Save & Exit" at bounding box center [830, 433] width 78 height 23
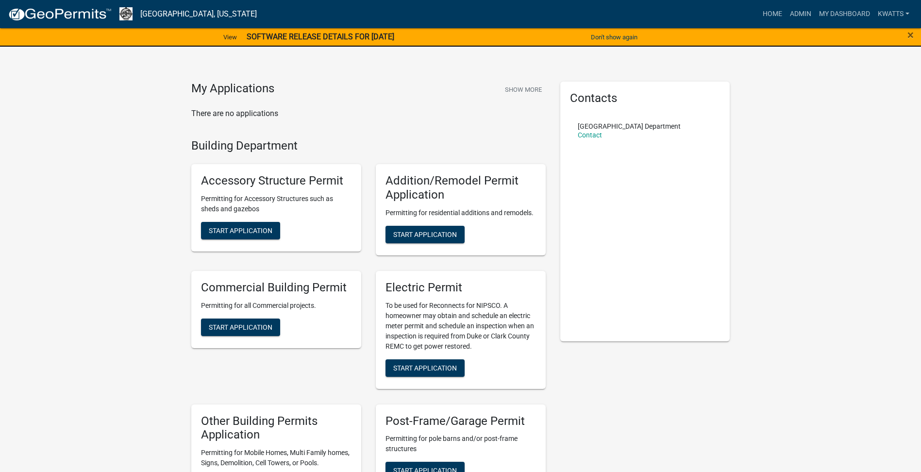
scroll to position [412, 0]
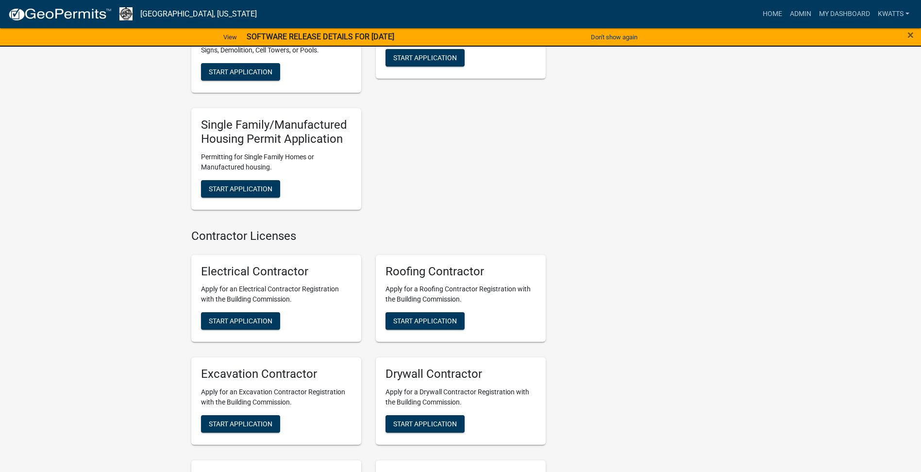
drag, startPoint x: 709, startPoint y: 293, endPoint x: 558, endPoint y: 110, distance: 237.5
click at [558, 110] on div "Contacts [GEOGRAPHIC_DATA] Department Contact" at bounding box center [645, 272] width 184 height 1206
